Goal: Task Accomplishment & Management: Complete application form

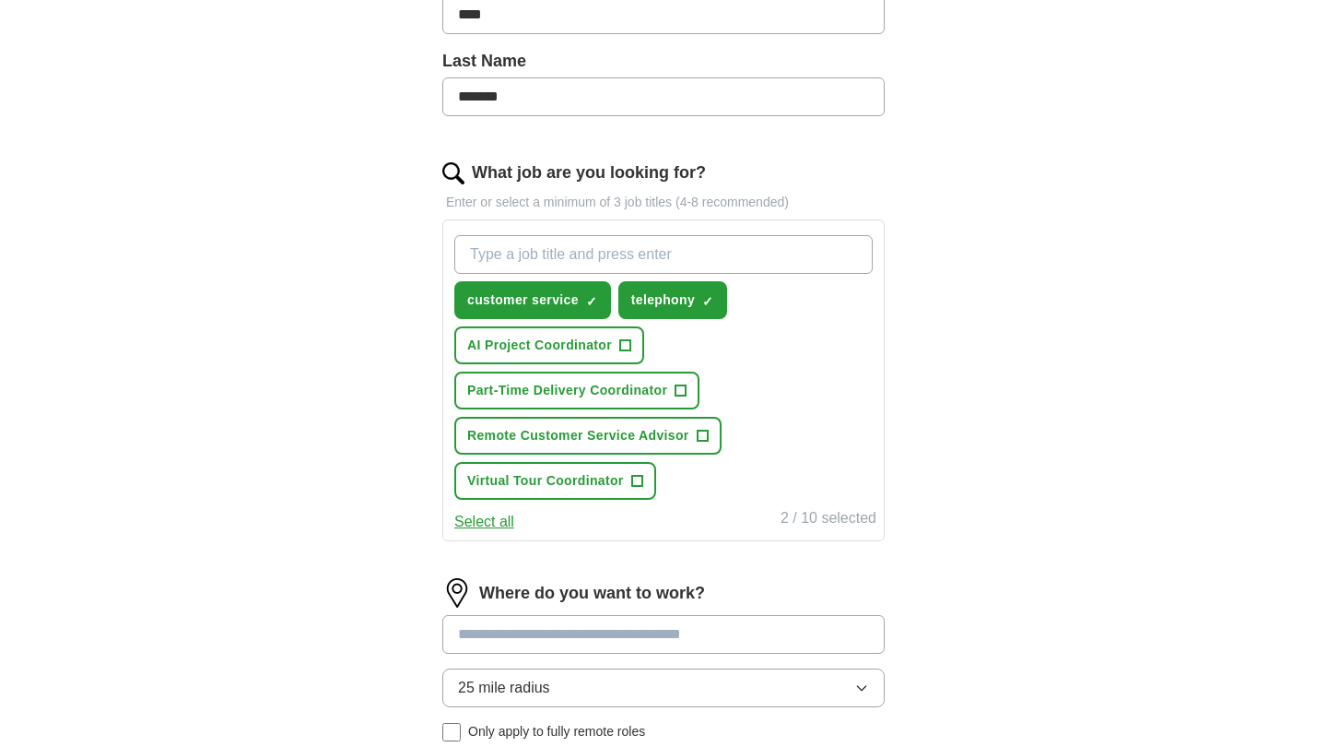
click at [1000, 225] on div "ApplyIQ Let ApplyIQ do the hard work of searching and applying for jobs. Just t…" at bounding box center [664, 268] width 1180 height 1343
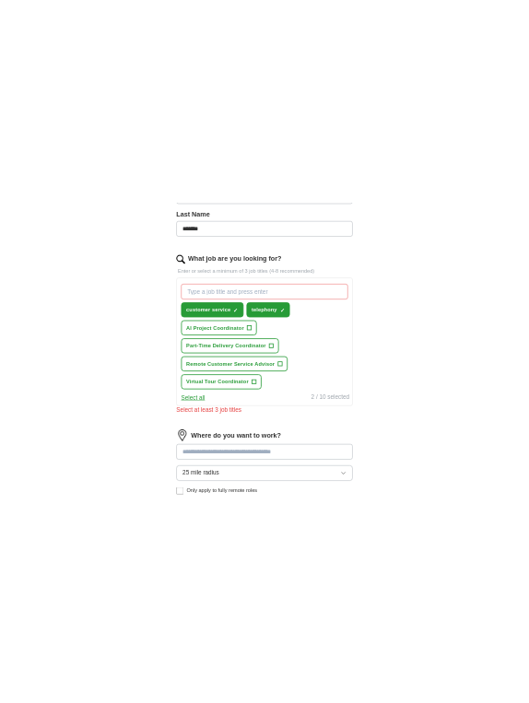
scroll to position [491, 0]
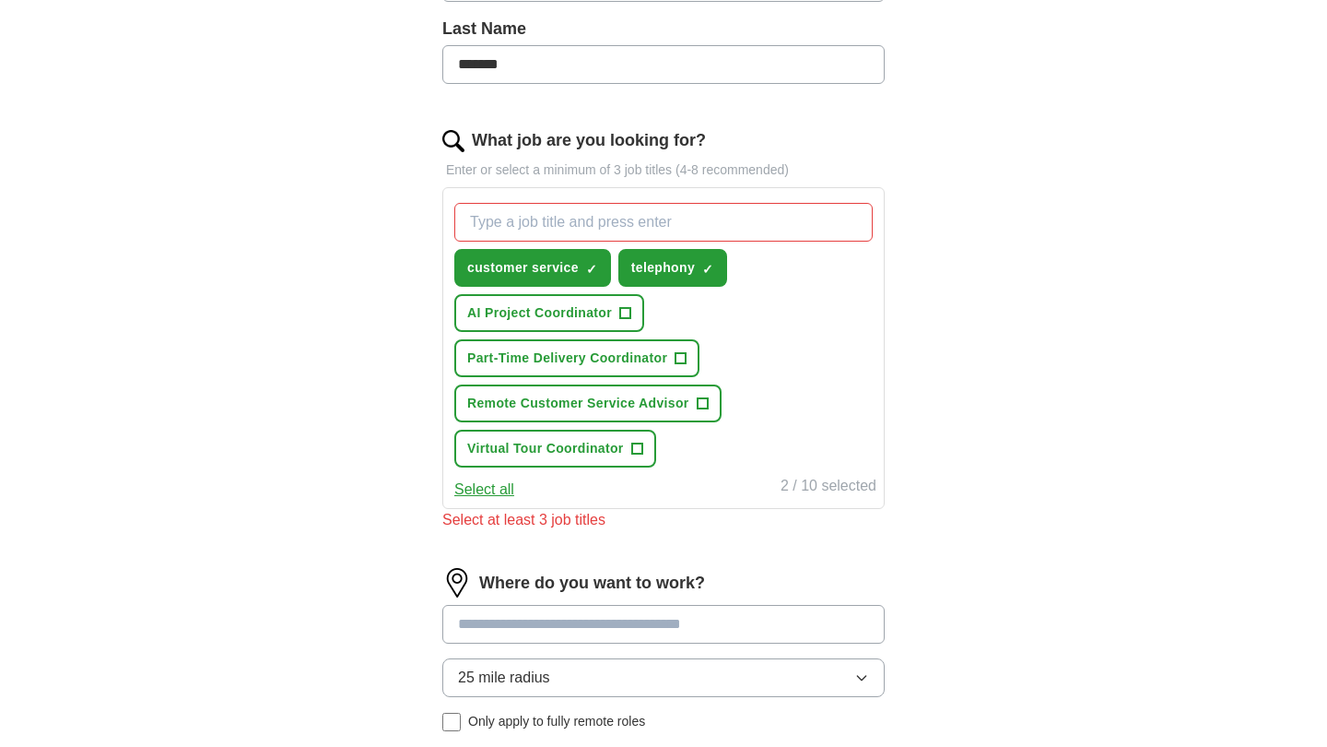
click at [705, 403] on span "+" at bounding box center [702, 403] width 11 height 15
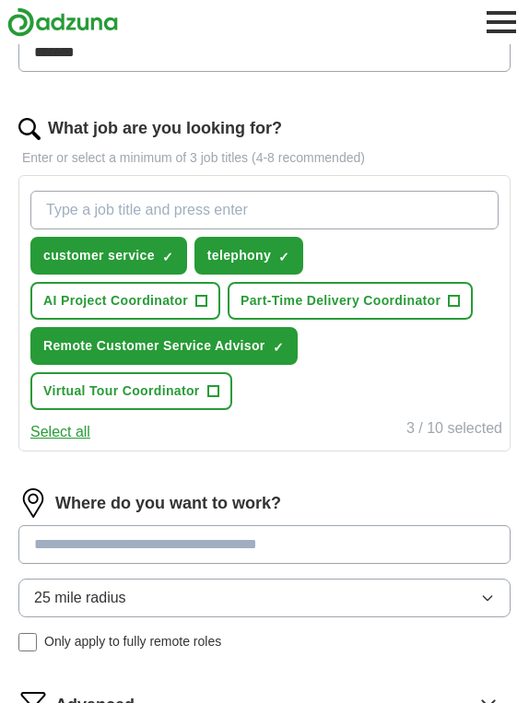
click at [155, 206] on input "What job are you looking for?" at bounding box center [264, 210] width 468 height 39
type input "CRM Support"
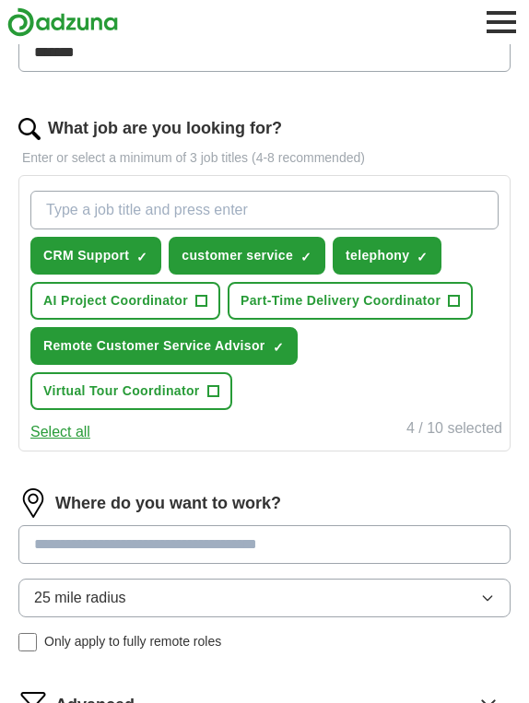
paste input "* Online Services Advisor"
click at [55, 203] on input "* Online Services Advisor" at bounding box center [264, 210] width 468 height 39
type input "Online Services Advisor"
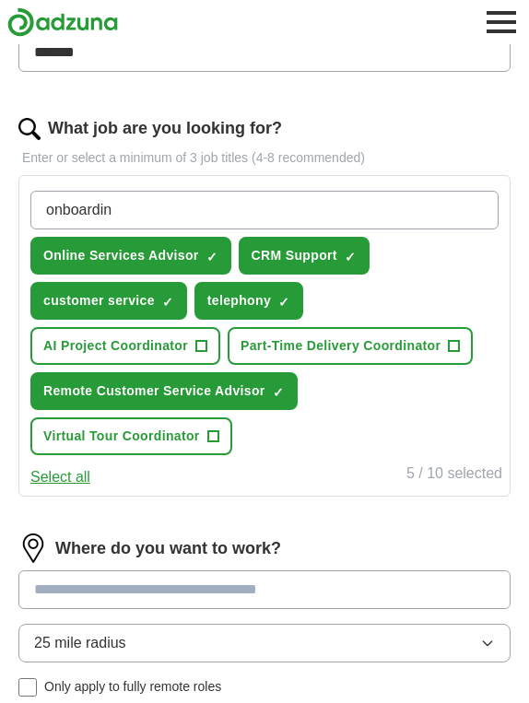
type input "onboarding"
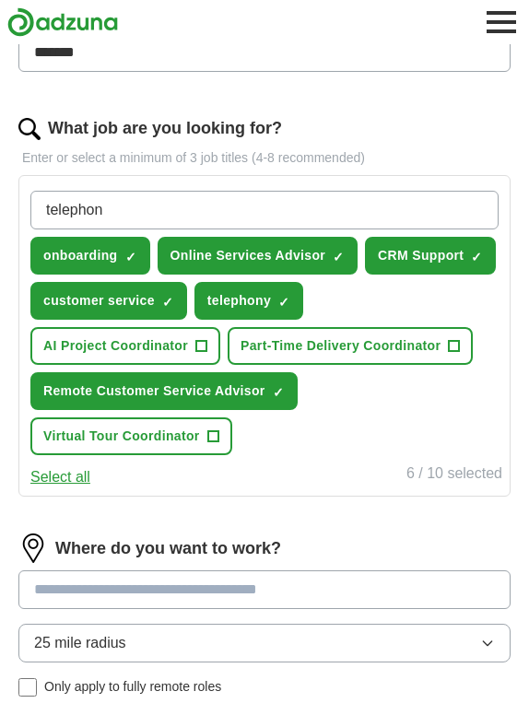
type input "telephone"
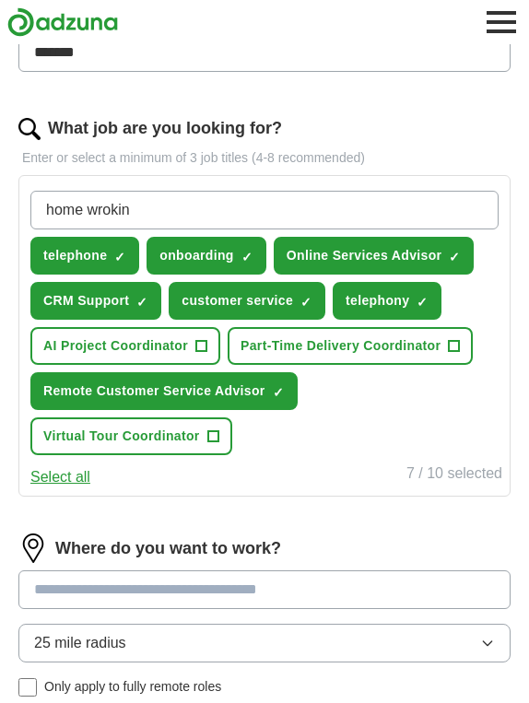
type input "home wroking"
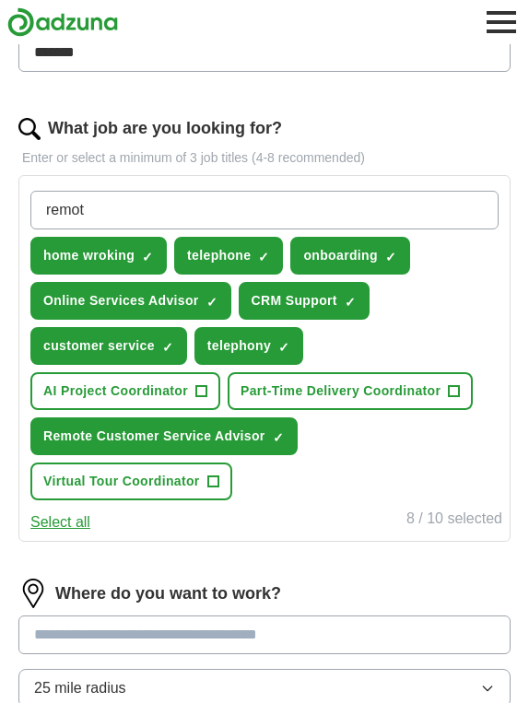
type input "remote"
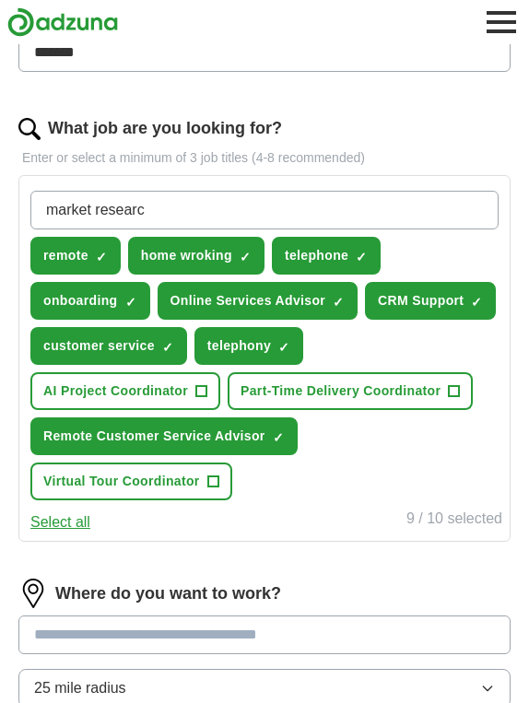
type input "market research"
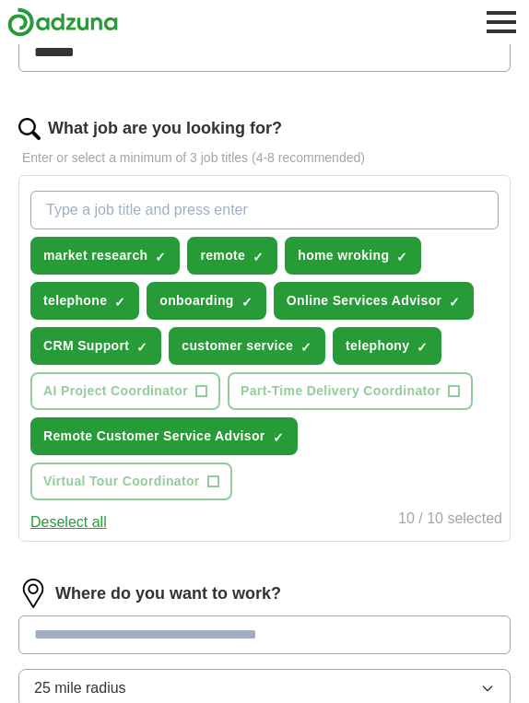
paste input "Client Services"
type input "Client Services"
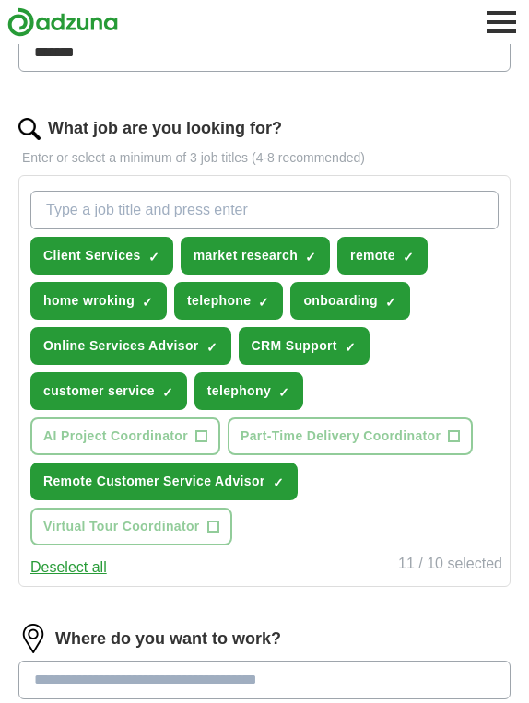
paste input "* Remote Complaints Handler"
click at [56, 211] on input "* Remote Complaints Handler" at bounding box center [264, 210] width 468 height 39
type input "Remote Complaints Handler"
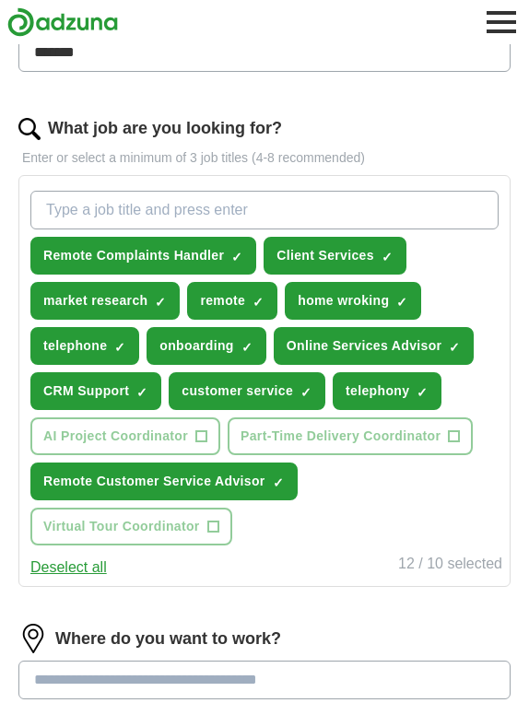
paste input "Call Centre"
type input "Call Centre"
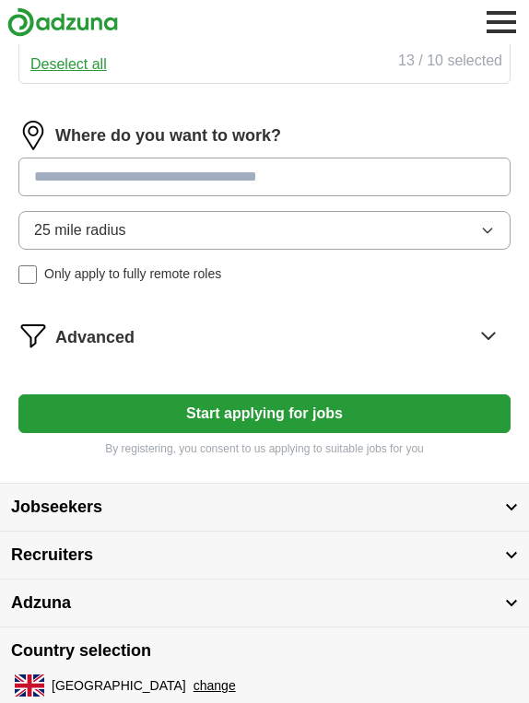
scroll to position [1041, 0]
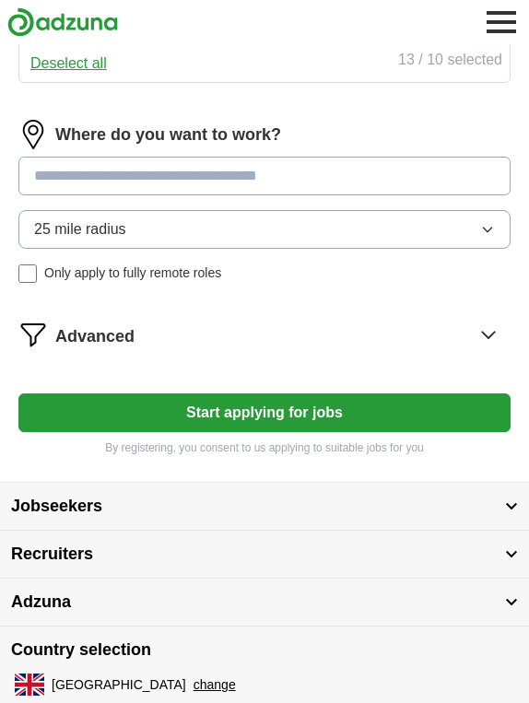
click at [479, 222] on div "Where do you want to work? 25 mile radius Only apply to fully remote roles" at bounding box center [264, 209] width 492 height 178
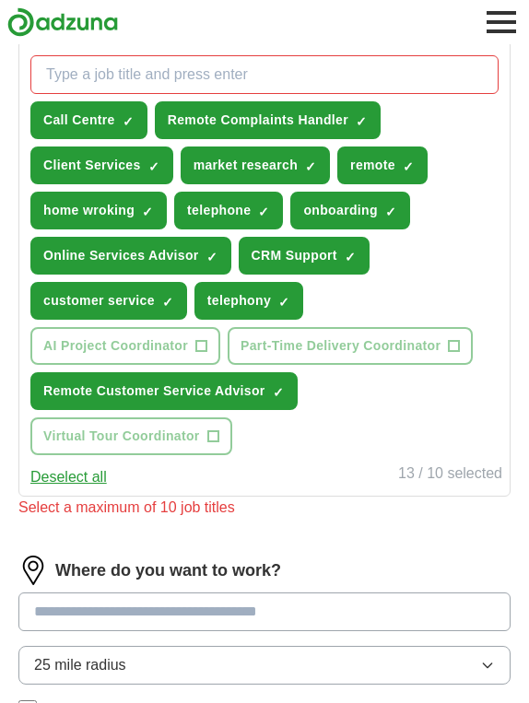
scroll to position [632, 0]
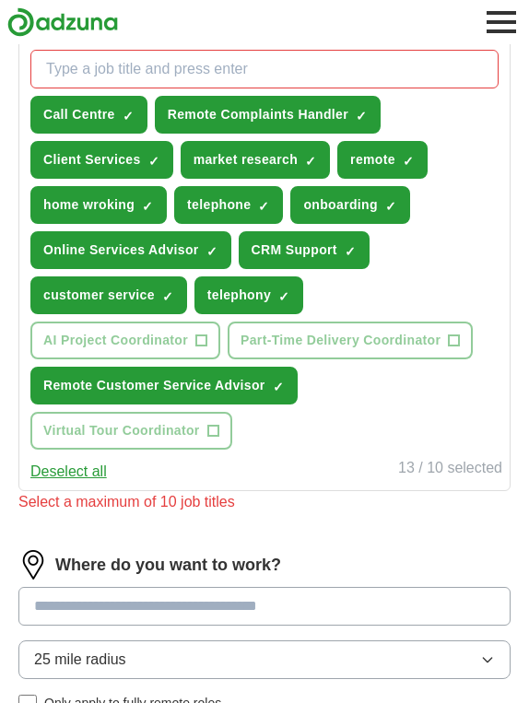
click at [0, 0] on span "×" at bounding box center [0, 0] width 0 height 0
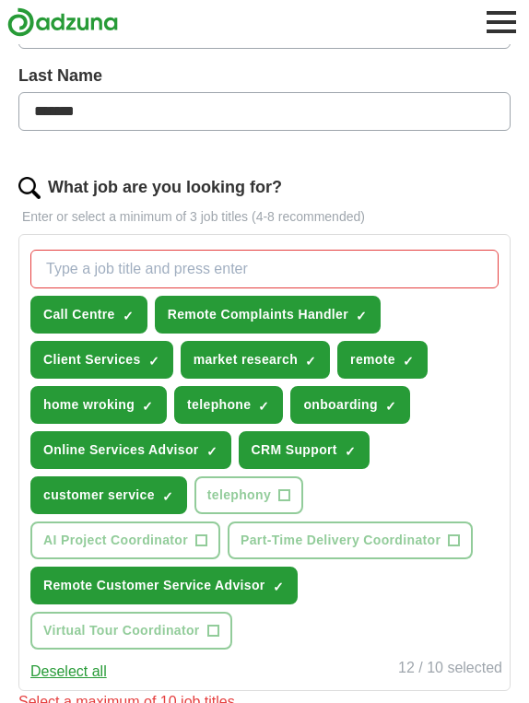
scroll to position [430, 0]
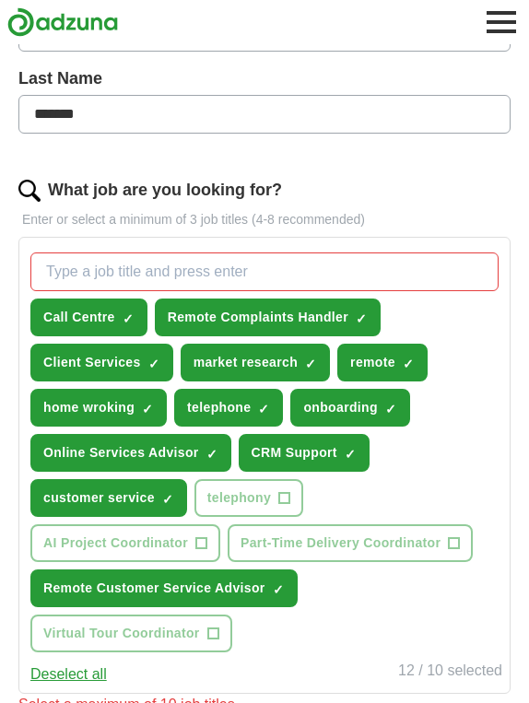
click at [0, 0] on span "×" at bounding box center [0, 0] width 0 height 0
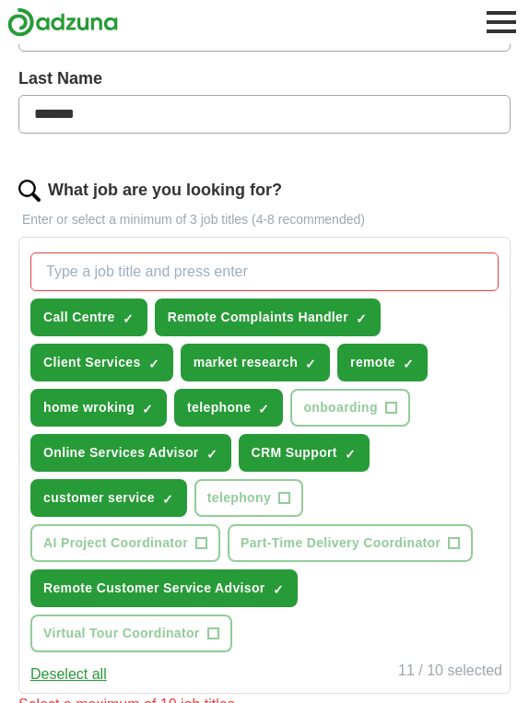
click at [121, 314] on button "Call Centre ✓ ×" at bounding box center [88, 318] width 117 height 38
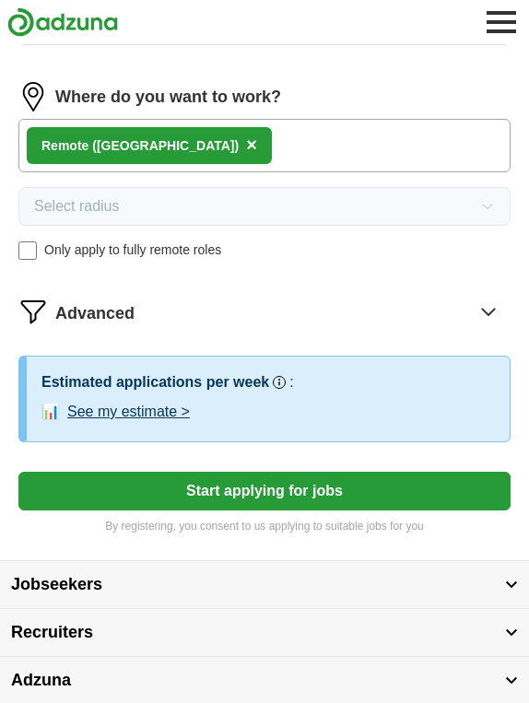
scroll to position [1079, 0]
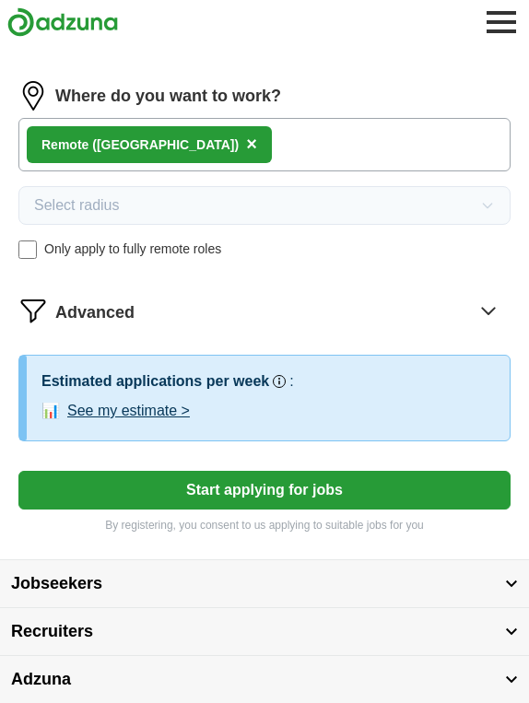
click at [160, 418] on button "See my estimate >" at bounding box center [128, 411] width 123 height 22
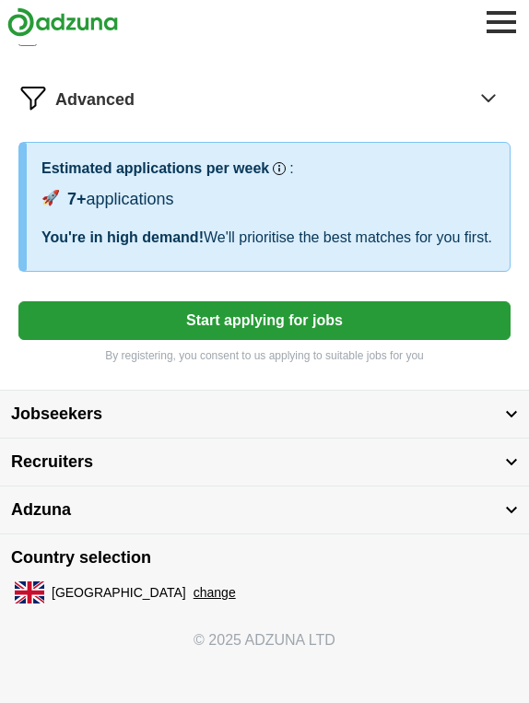
scroll to position [1314, 0]
click at [251, 322] on button "Start applying for jobs" at bounding box center [264, 320] width 492 height 39
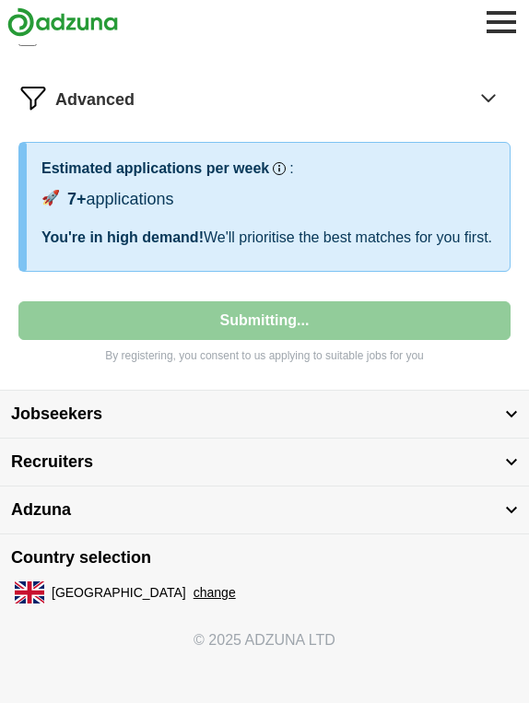
select select "**"
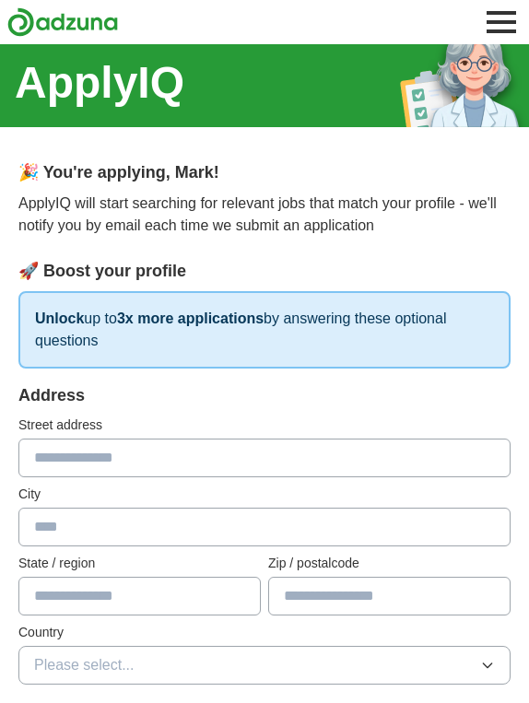
scroll to position [0, 0]
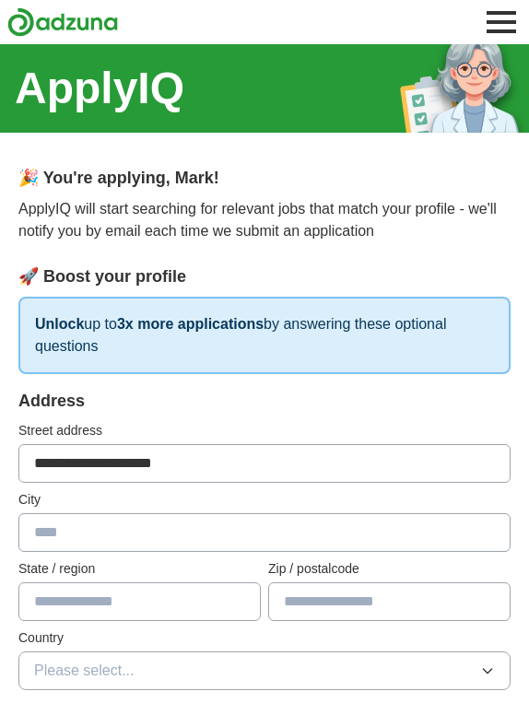
type input "**********"
type input "*********"
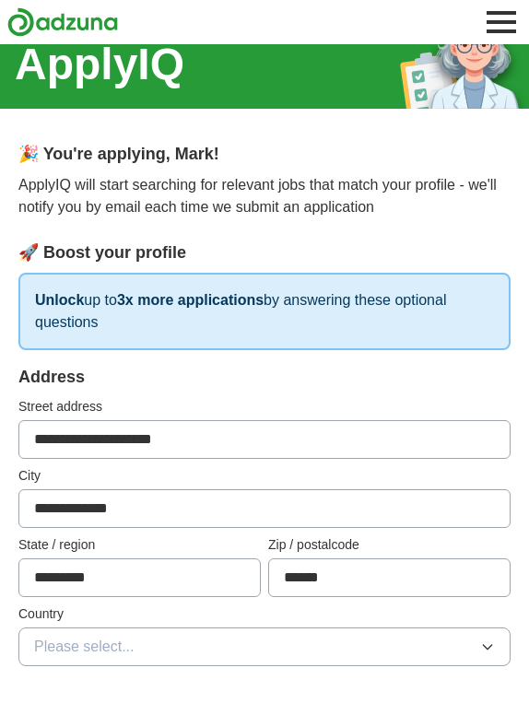
scroll to position [25, 0]
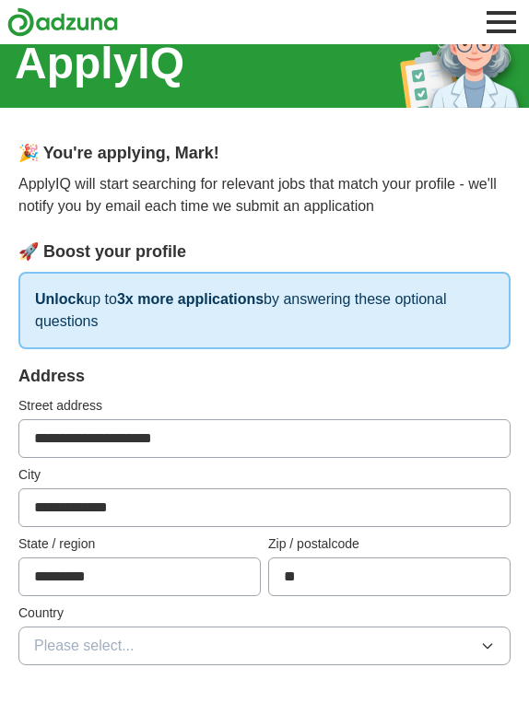
type input "*"
type input "******"
click at [257, 641] on button "Please select..." at bounding box center [264, 646] width 492 height 39
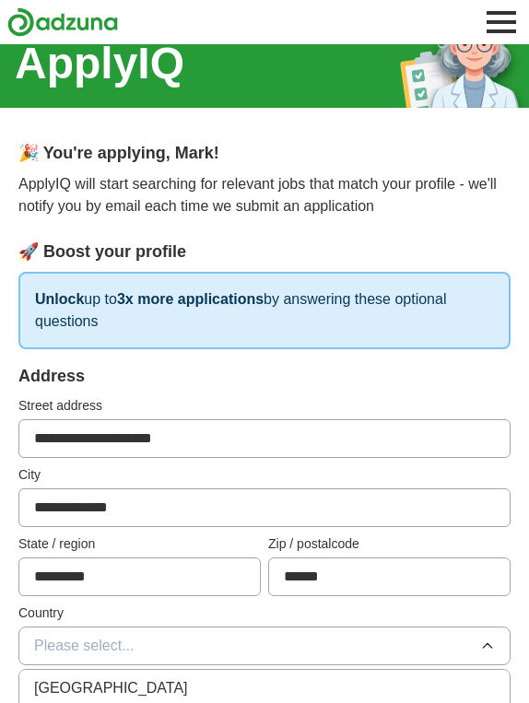
click at [243, 677] on li "[GEOGRAPHIC_DATA]" at bounding box center [264, 689] width 490 height 38
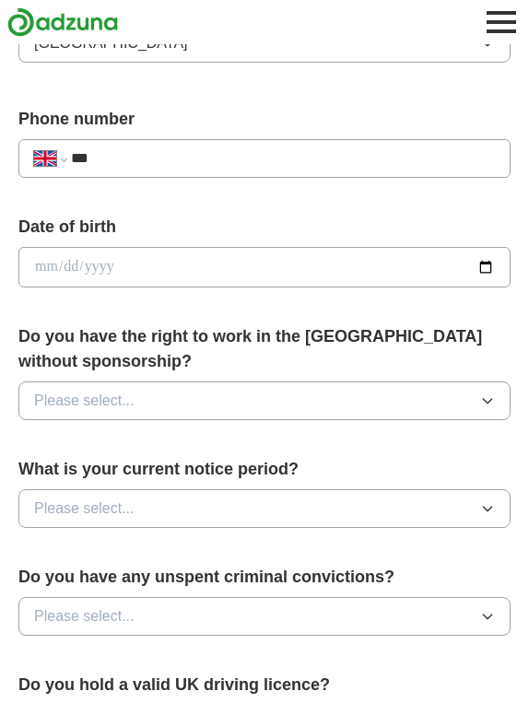
scroll to position [629, 0]
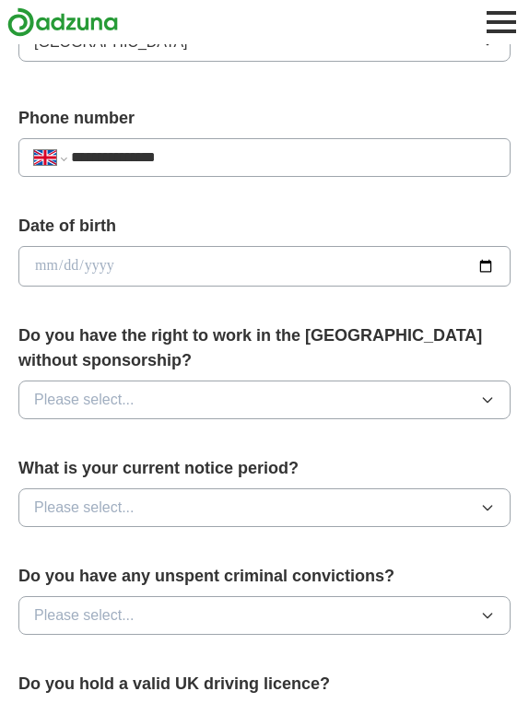
type input "**********"
click at [116, 260] on input "date" at bounding box center [264, 266] width 492 height 41
type input "**********"
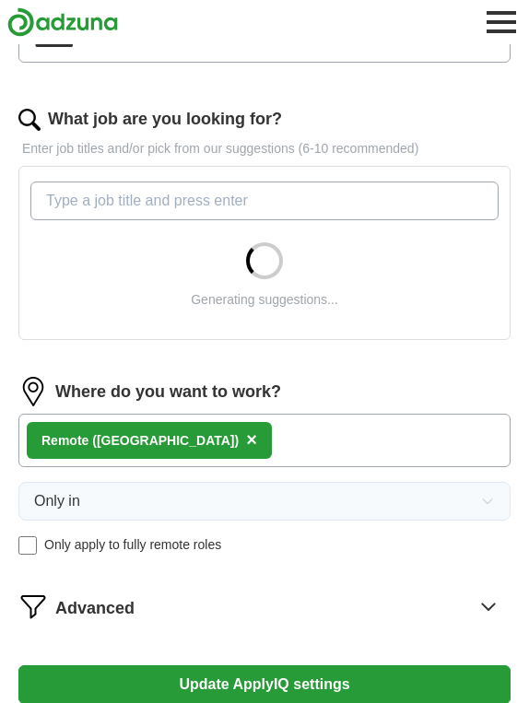
scroll to position [111, 0]
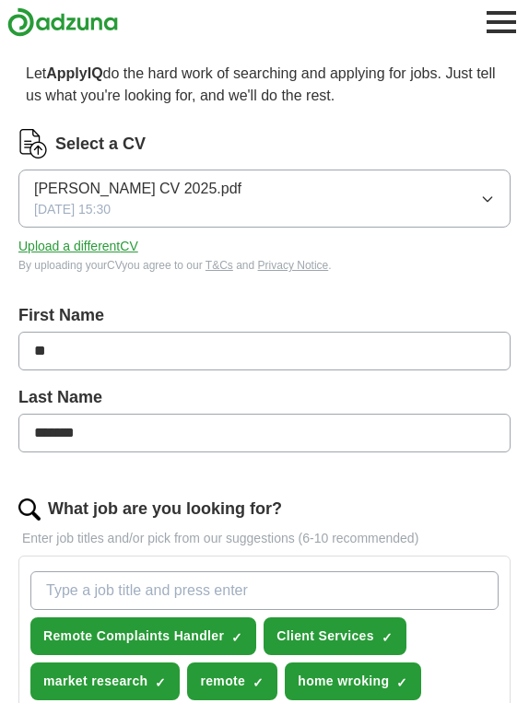
type input "*"
type input "****"
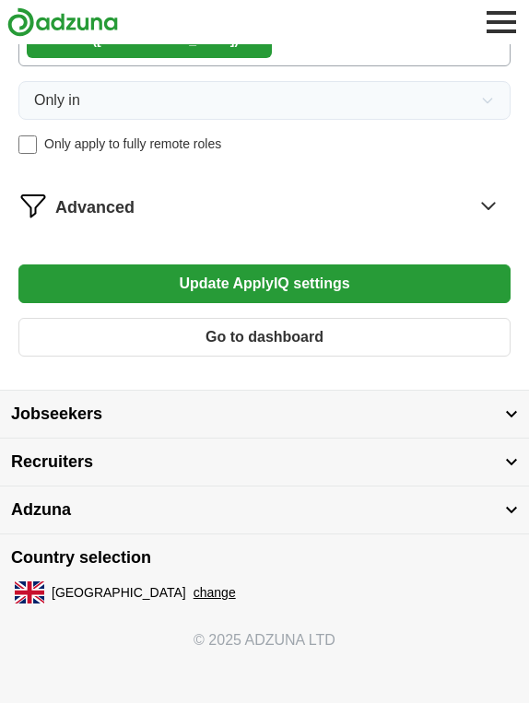
scroll to position [1049, 0]
click at [483, 207] on icon at bounding box center [488, 205] width 29 height 29
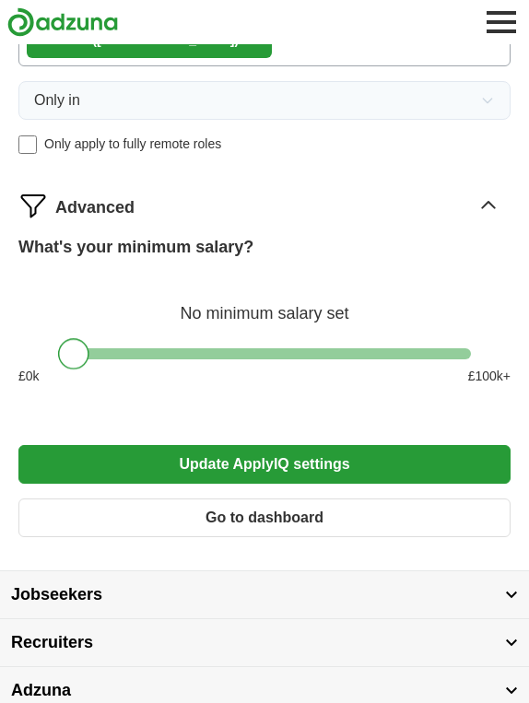
click at [70, 356] on div at bounding box center [73, 353] width 31 height 31
click at [363, 465] on button "Update ApplyIQ settings" at bounding box center [264, 464] width 492 height 39
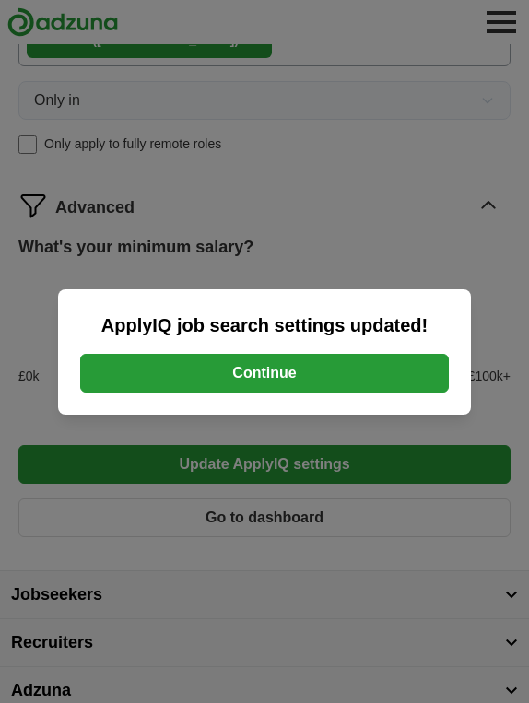
click at [339, 379] on button "Continue" at bounding box center [264, 373] width 369 height 39
